Goal: Information Seeking & Learning: Learn about a topic

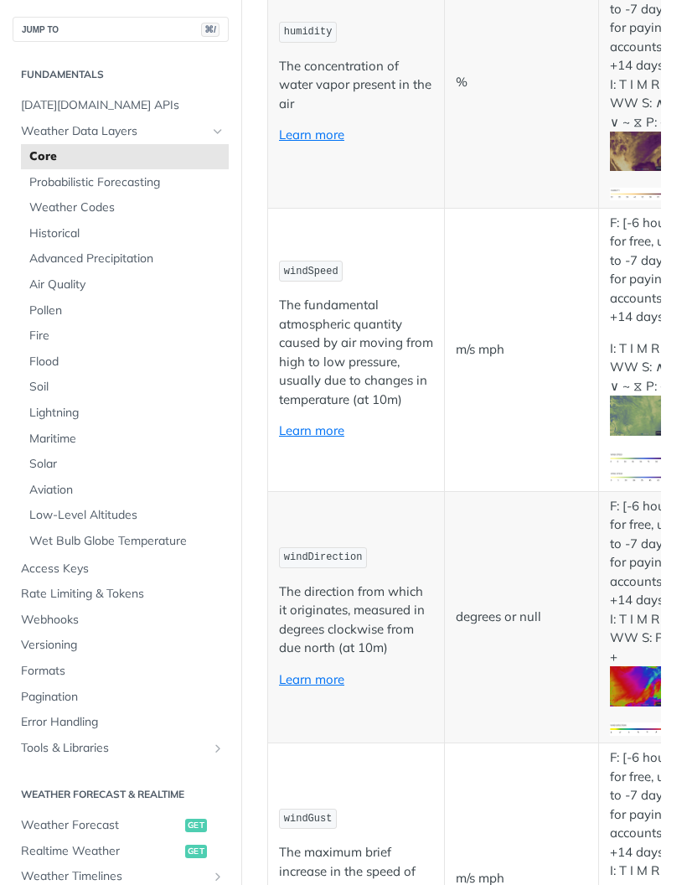
scroll to position [1183, 0]
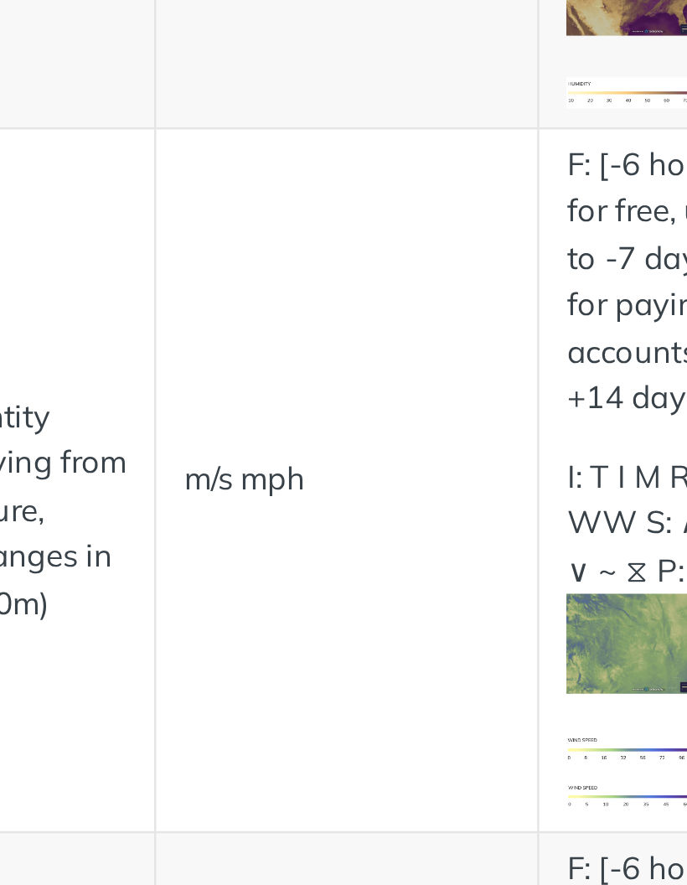
click at [610, 395] on img "Expand image" at bounding box center [643, 414] width 66 height 39
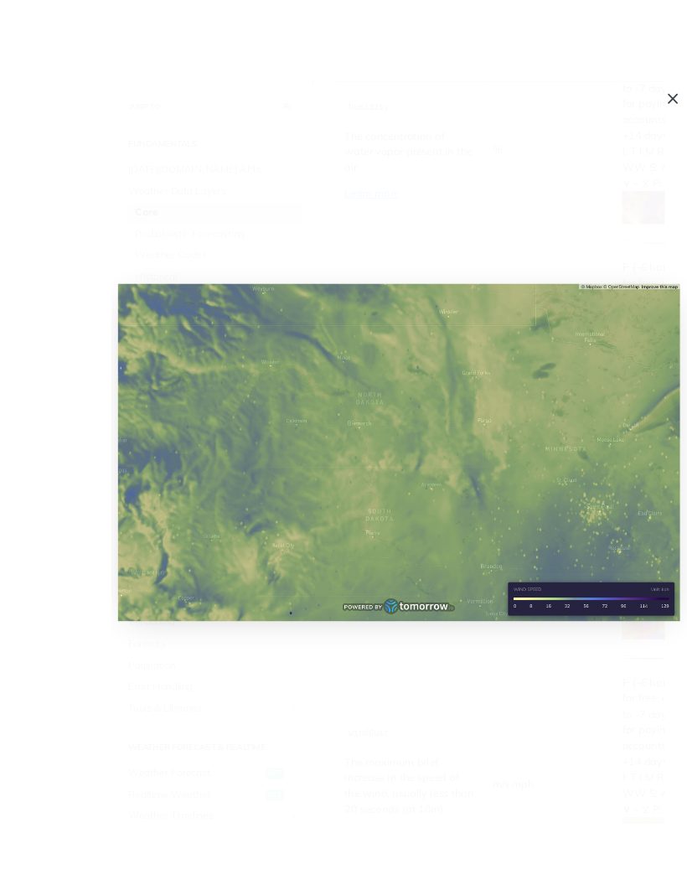
scroll to position [12, 0]
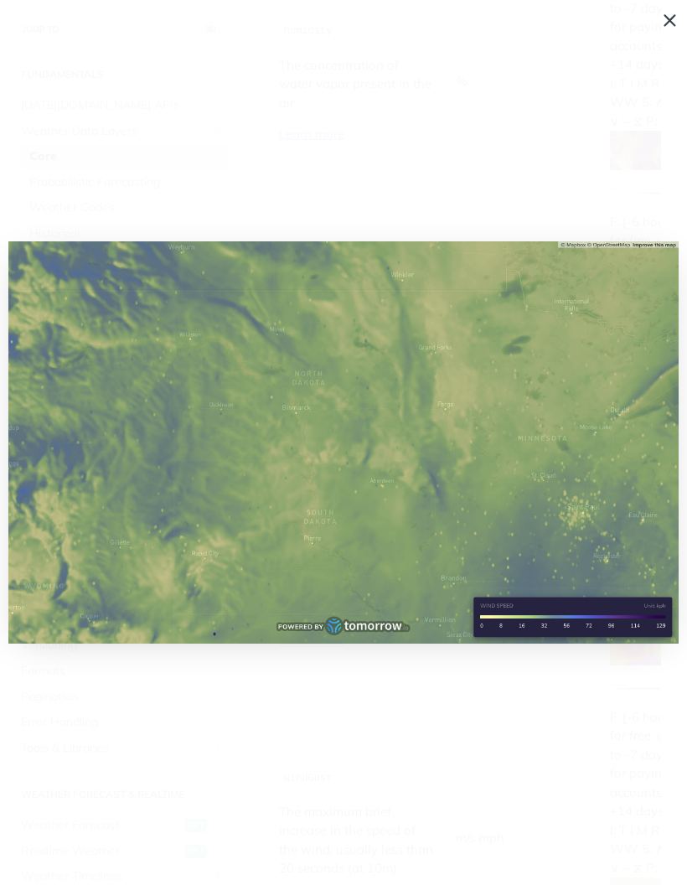
click at [681, 25] on span "Collapse image" at bounding box center [343, 442] width 687 height 885
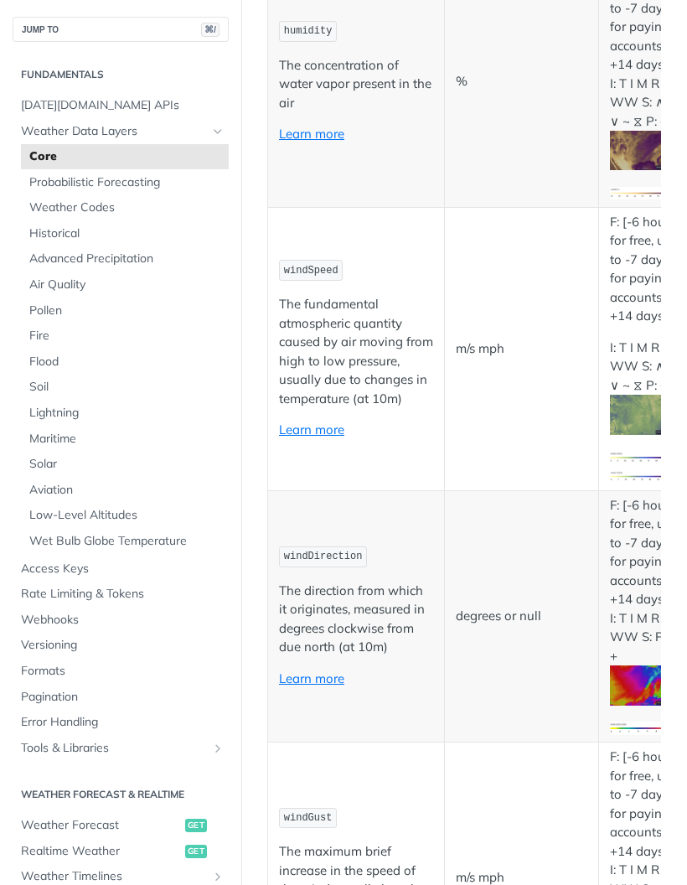
click at [622, 666] on img "Expand image" at bounding box center [643, 685] width 66 height 39
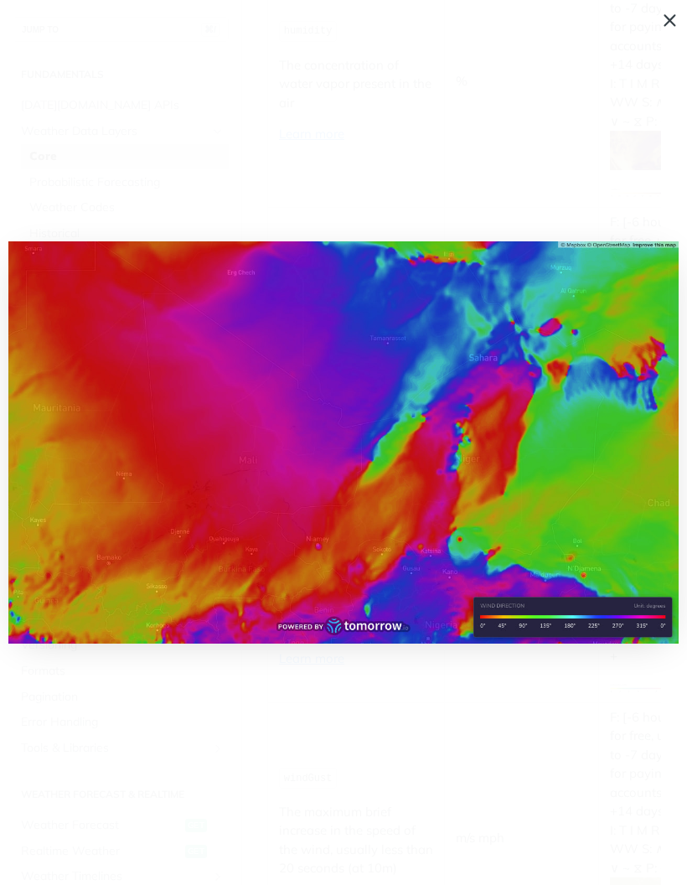
click at [661, 12] on span "Collapse image" at bounding box center [343, 442] width 687 height 885
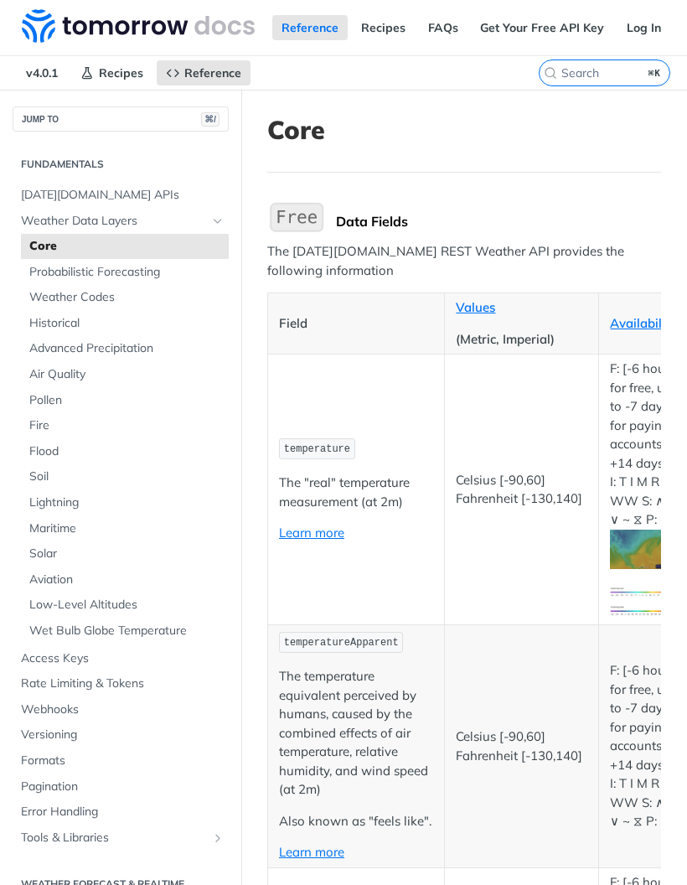
scroll to position [0, 0]
click at [432, 24] on link "FAQs" at bounding box center [443, 27] width 49 height 25
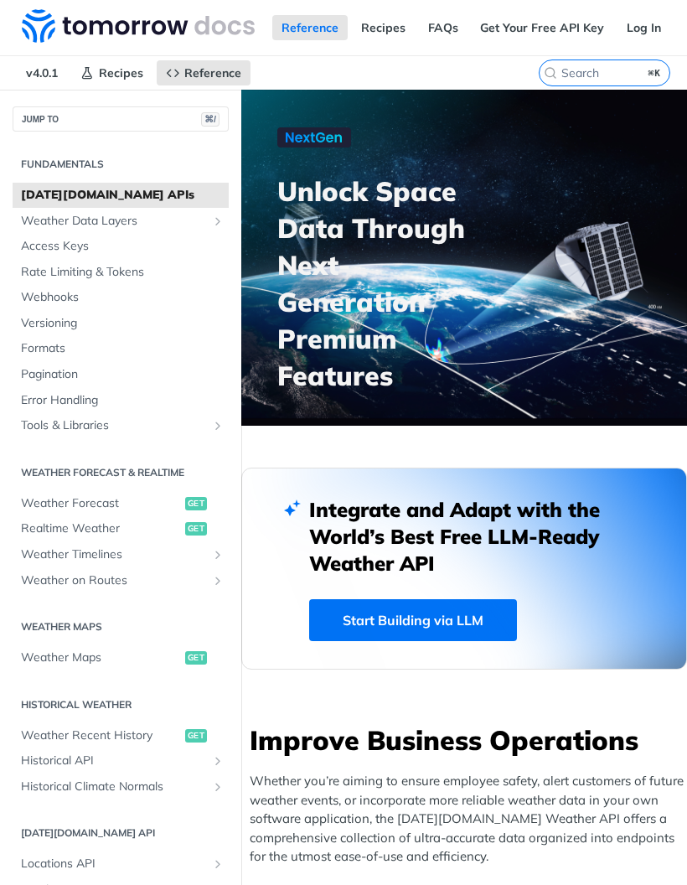
click at [563, 34] on link "Get Your Free API Key" at bounding box center [542, 27] width 143 height 25
click at [176, 114] on button "JUMP TO ⌘/" at bounding box center [121, 118] width 216 height 25
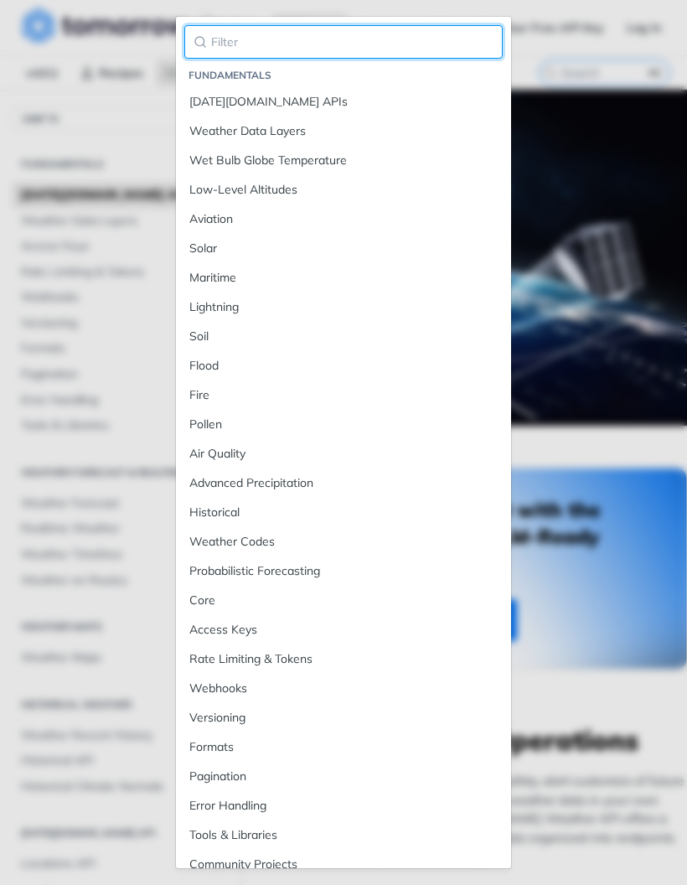
click at [308, 44] on input "search" at bounding box center [343, 42] width 319 height 34
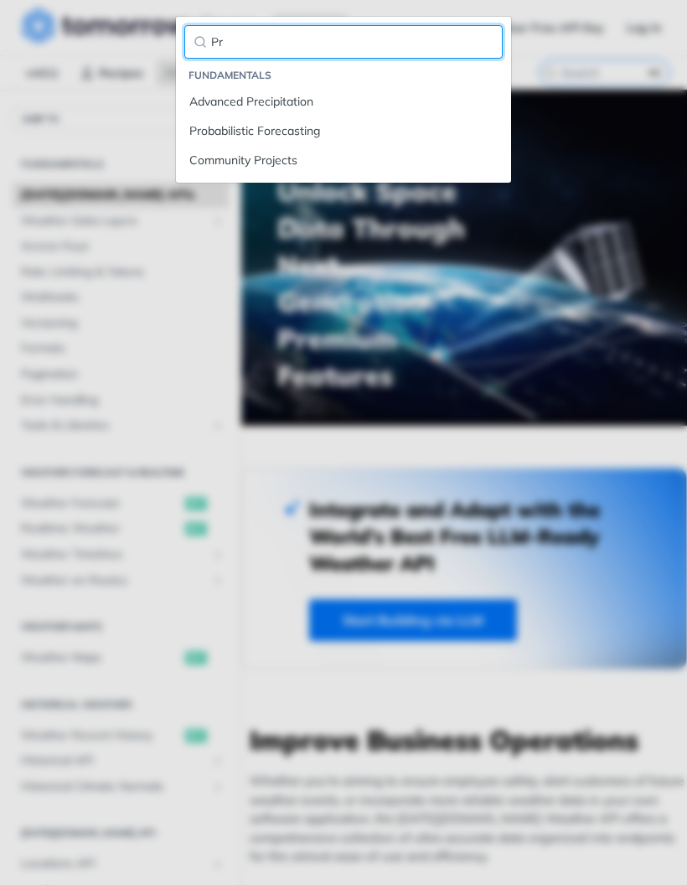
type input "Pr"
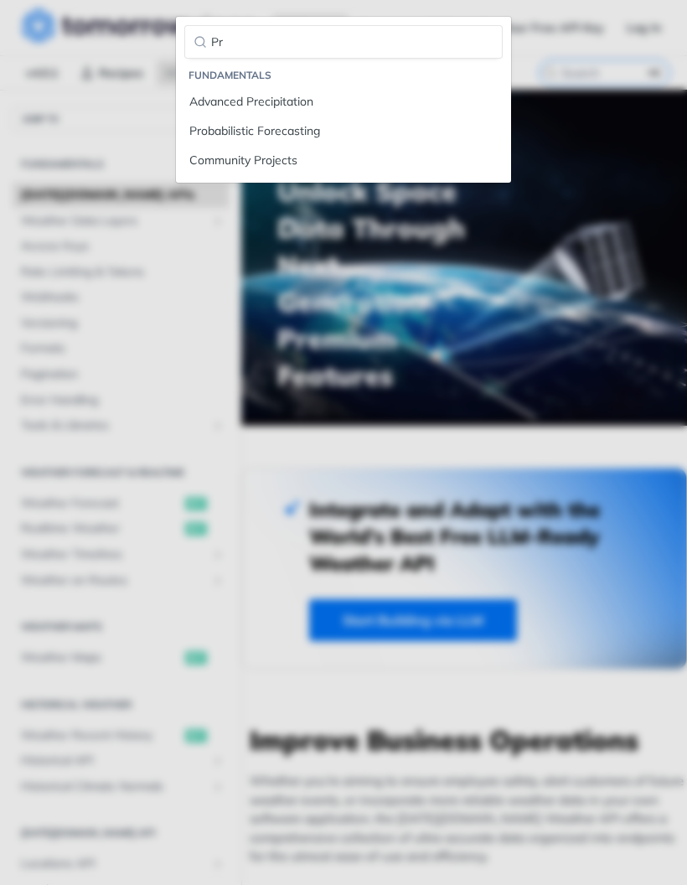
click at [44, 470] on div "Pr Fundamentals Advanced Precipitation Probabilistic Forecasting Community Proj…" at bounding box center [343, 442] width 687 height 885
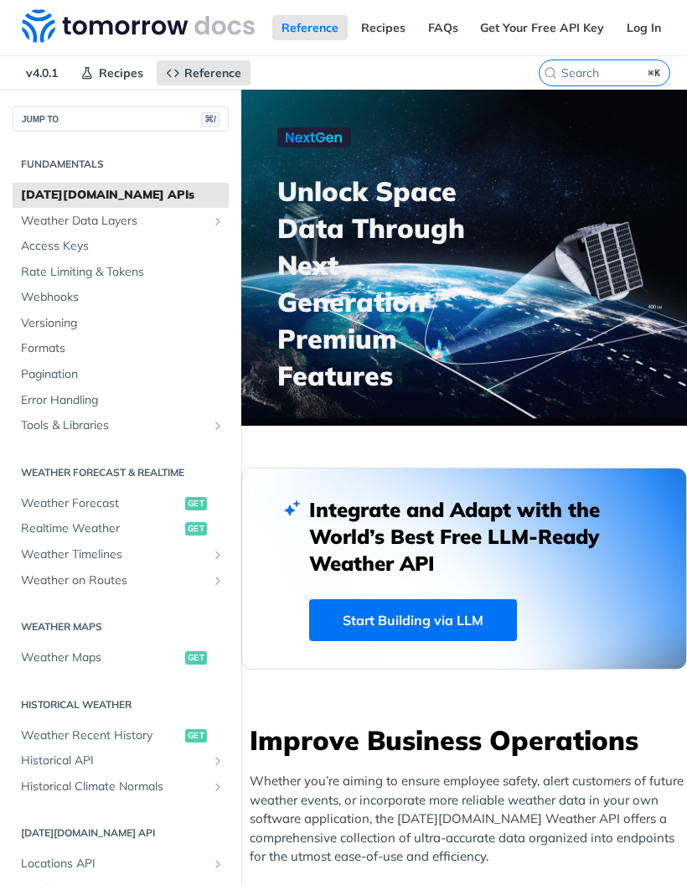
click at [240, 405] on button "Hide sidebar navigation" at bounding box center [238, 532] width 7 height 885
